Goal: Task Accomplishment & Management: Manage account settings

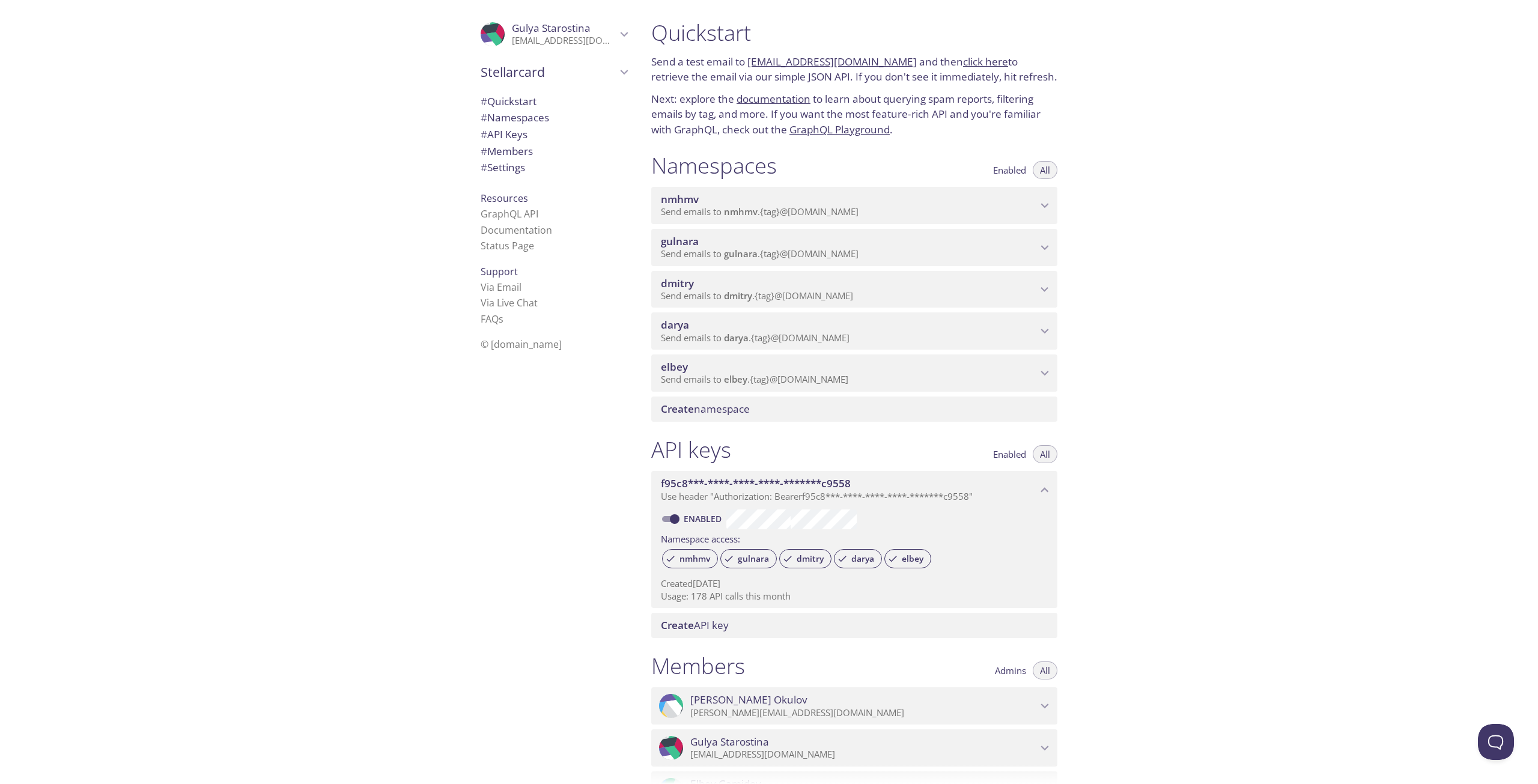
click at [936, 236] on span "gulnara" at bounding box center [849, 241] width 376 height 13
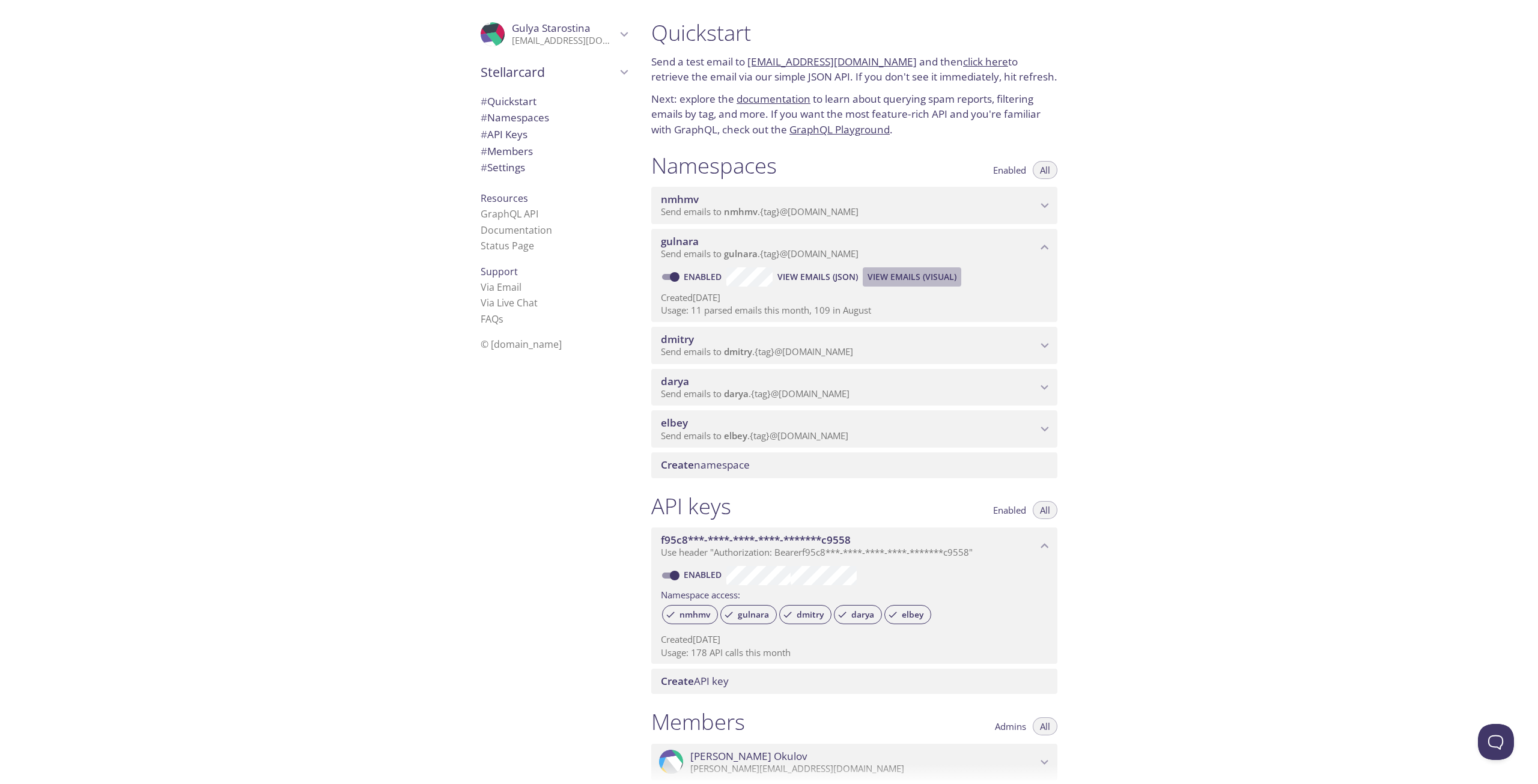
click at [897, 279] on span "View Emails (Visual)" at bounding box center [912, 277] width 89 height 14
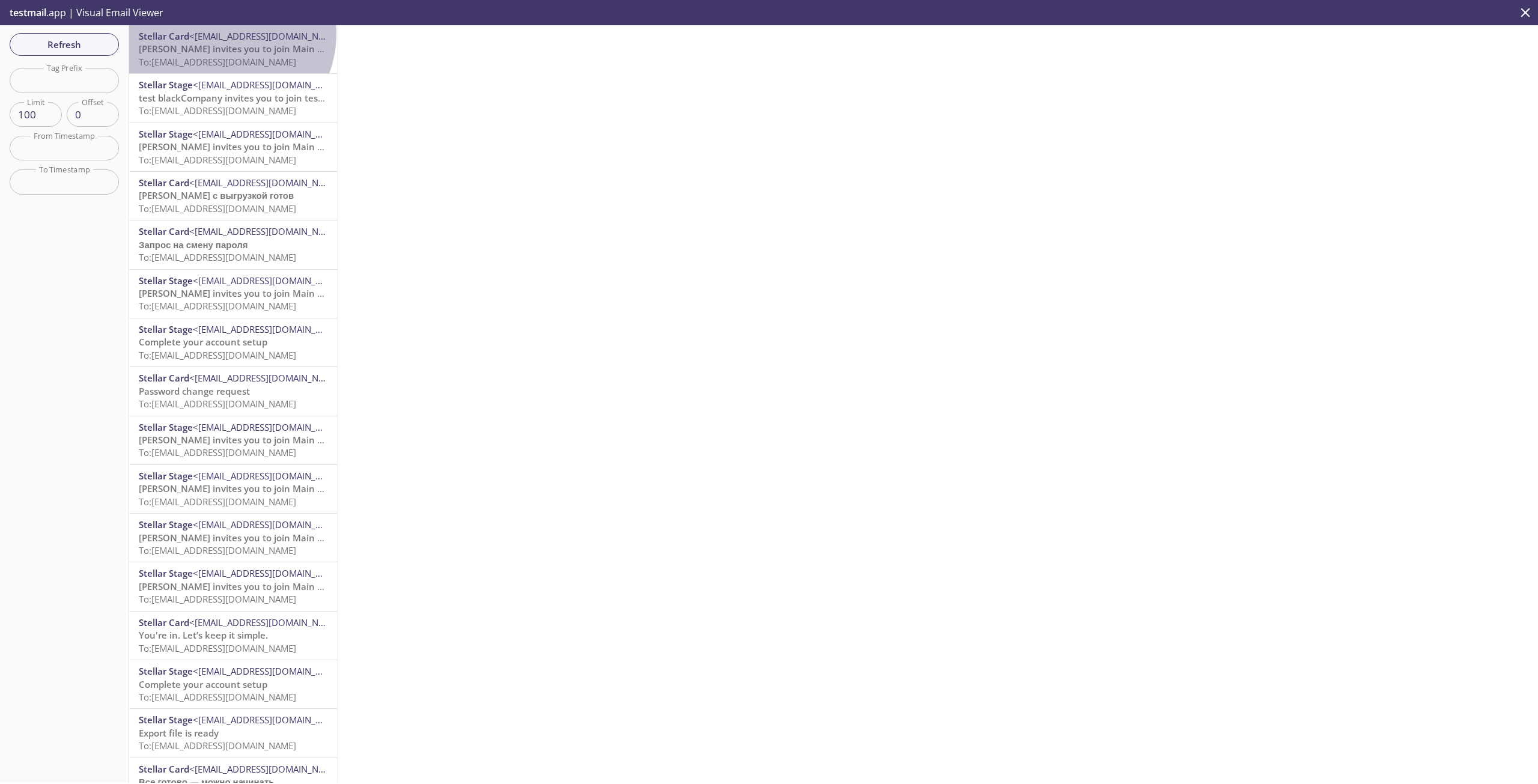
click at [218, 33] on span "<[EMAIL_ADDRESS][DOMAIN_NAME]>" at bounding box center [267, 36] width 156 height 12
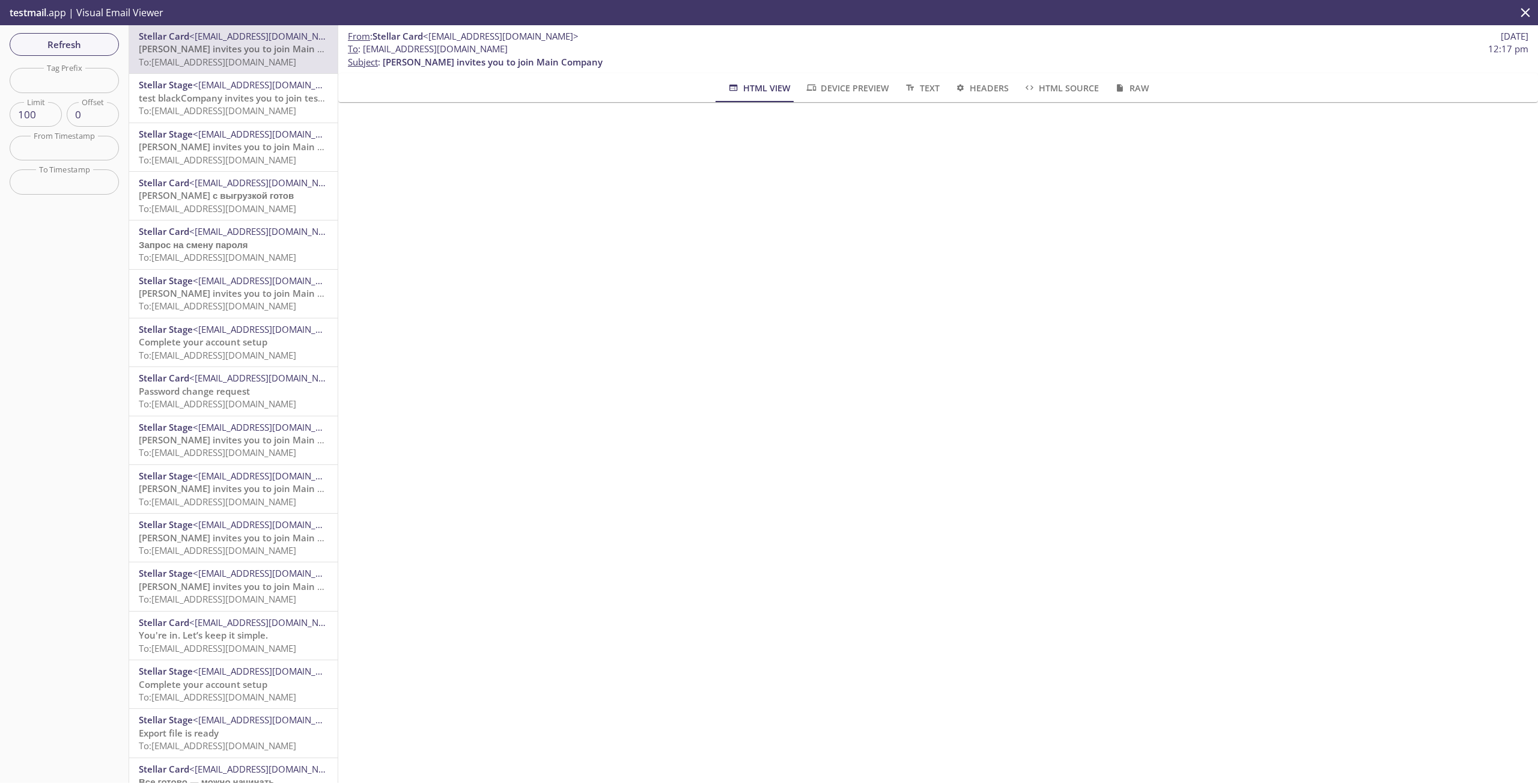
drag, startPoint x: 500, startPoint y: 46, endPoint x: 365, endPoint y: 49, distance: 135.0
click at [365, 49] on span "To : gulnara.124@inbox.testmail.app 12:17 pm" at bounding box center [938, 49] width 1181 height 13
copy span "[EMAIL_ADDRESS][DOMAIN_NAME]"
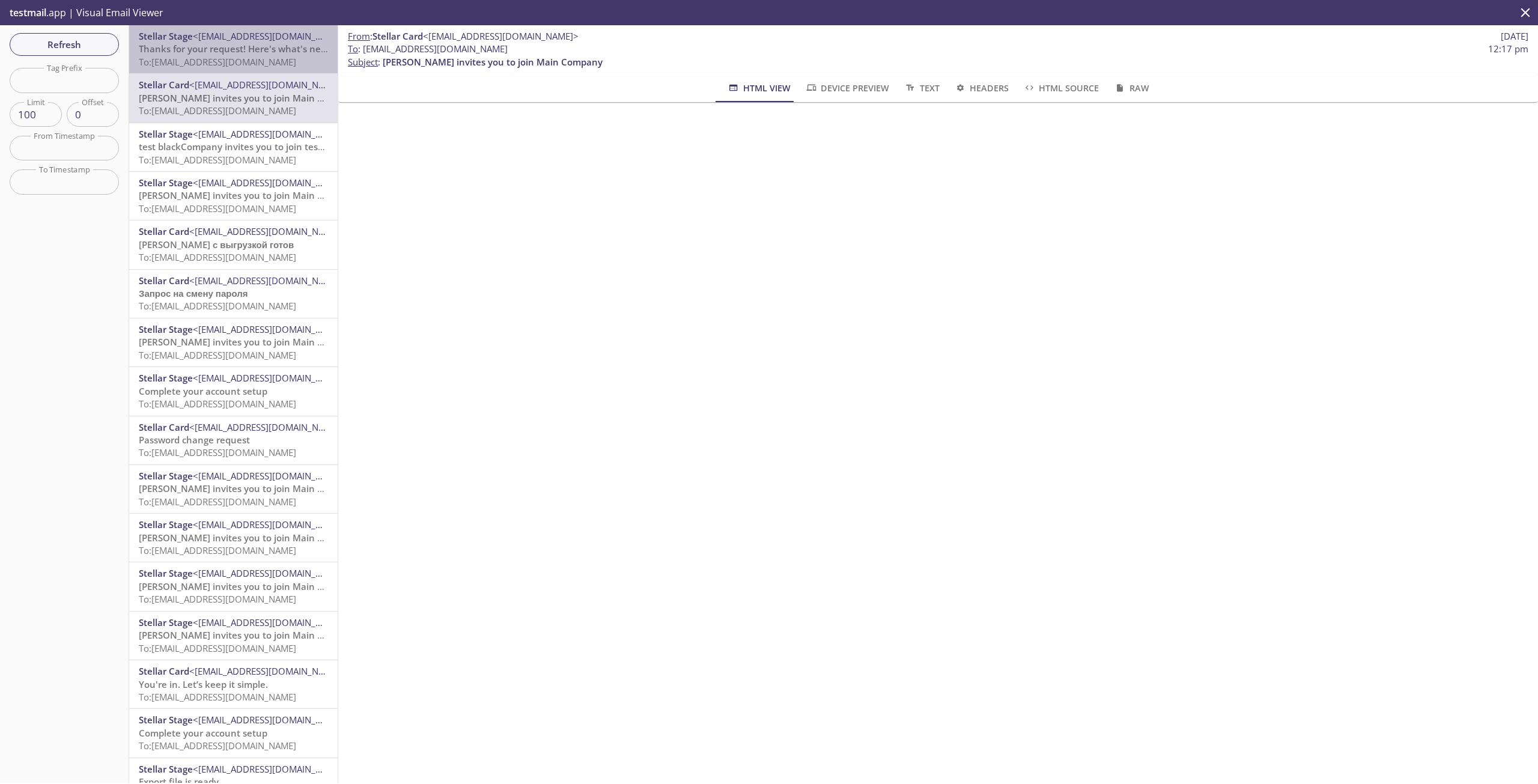
click at [234, 48] on span "Thanks for your request! Here's what's next" at bounding box center [234, 48] width 190 height 12
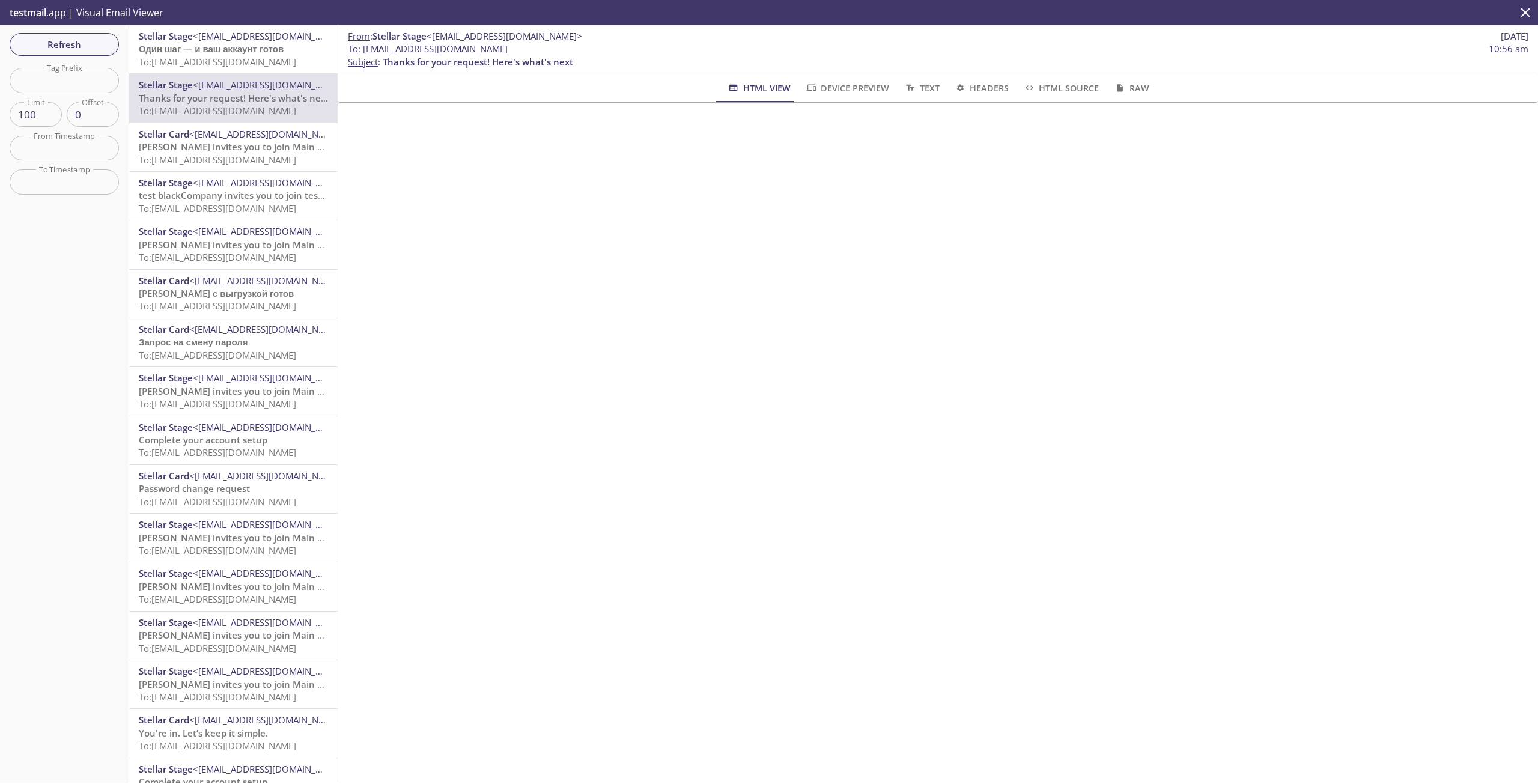
click at [210, 48] on span "Один шаг — и ваш аккаунт готов" at bounding box center [211, 48] width 145 height 12
